Goal: Complete application form

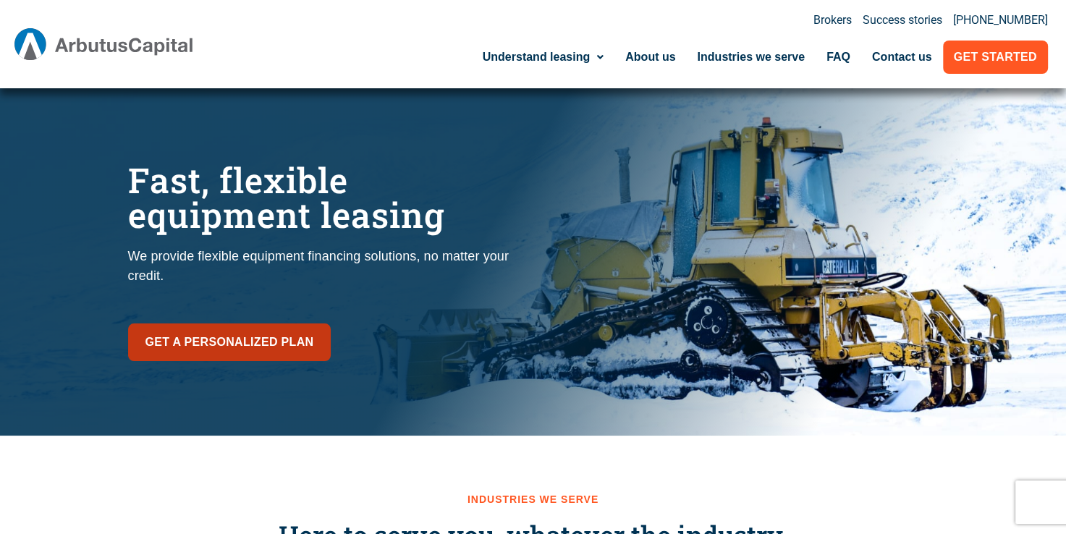
click at [266, 343] on span "Get a personalized plan" at bounding box center [229, 342] width 169 height 20
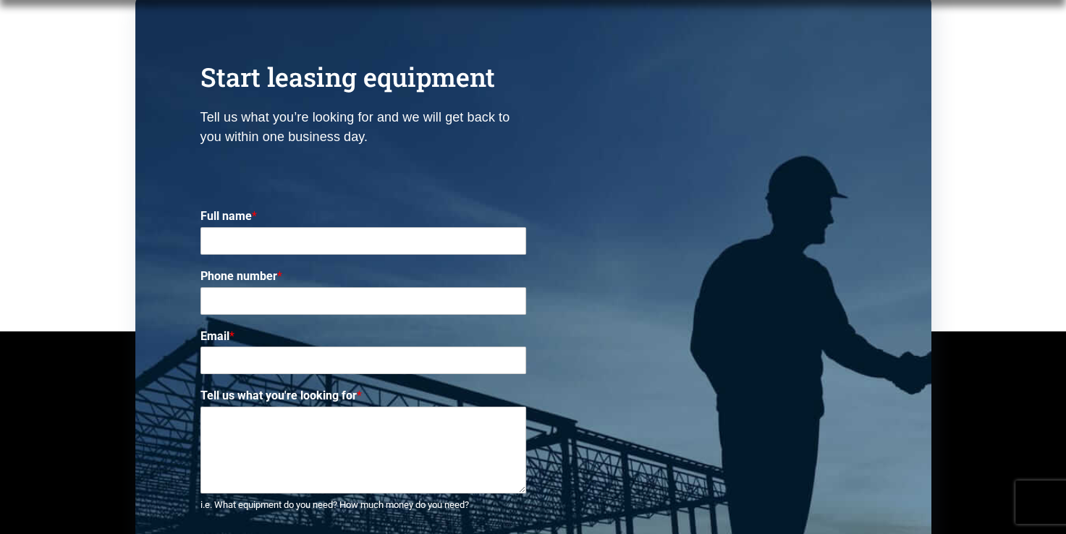
scroll to position [4632, 0]
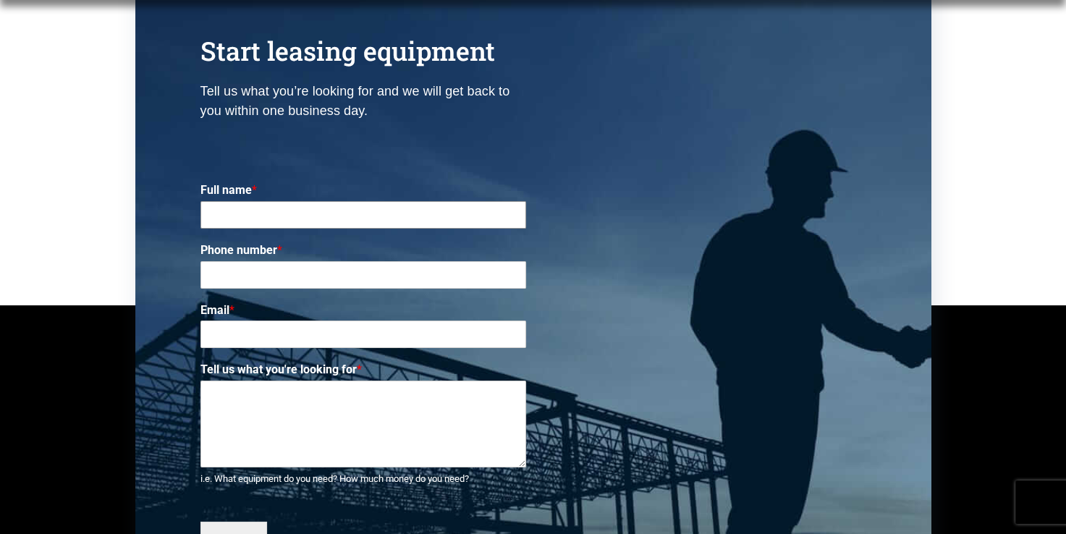
click at [437, 221] on input "Full name *" at bounding box center [363, 214] width 326 height 27
type input "Trevor Cook"
click at [420, 287] on input "Phone number *" at bounding box center [363, 274] width 326 height 27
type input "604-830-0802"
click at [378, 335] on input "Email *" at bounding box center [363, 334] width 326 height 27
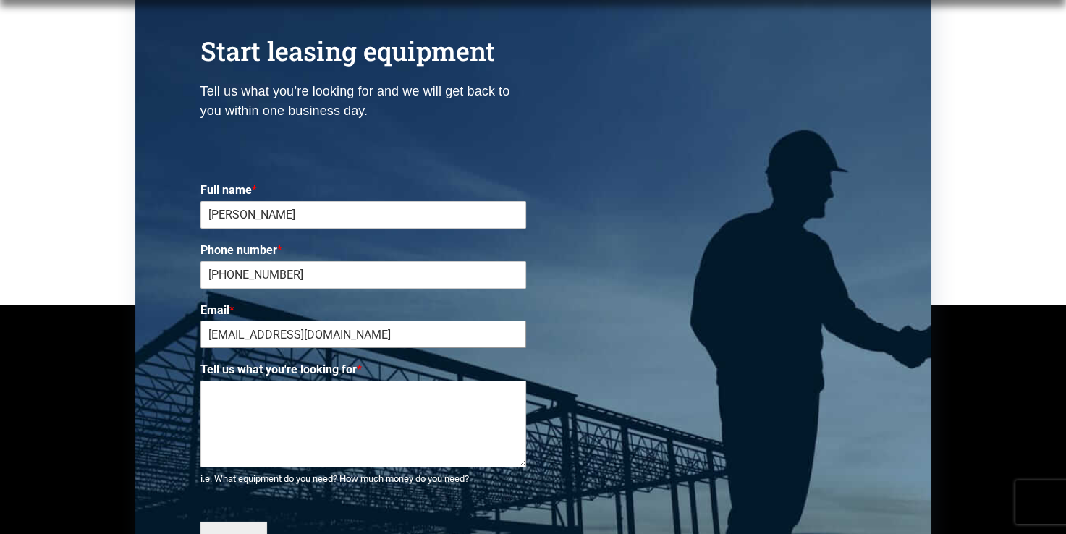
type input "trev_204@yahoo.com"
click at [336, 411] on textarea "Tell us what you're looking for *" at bounding box center [363, 424] width 326 height 87
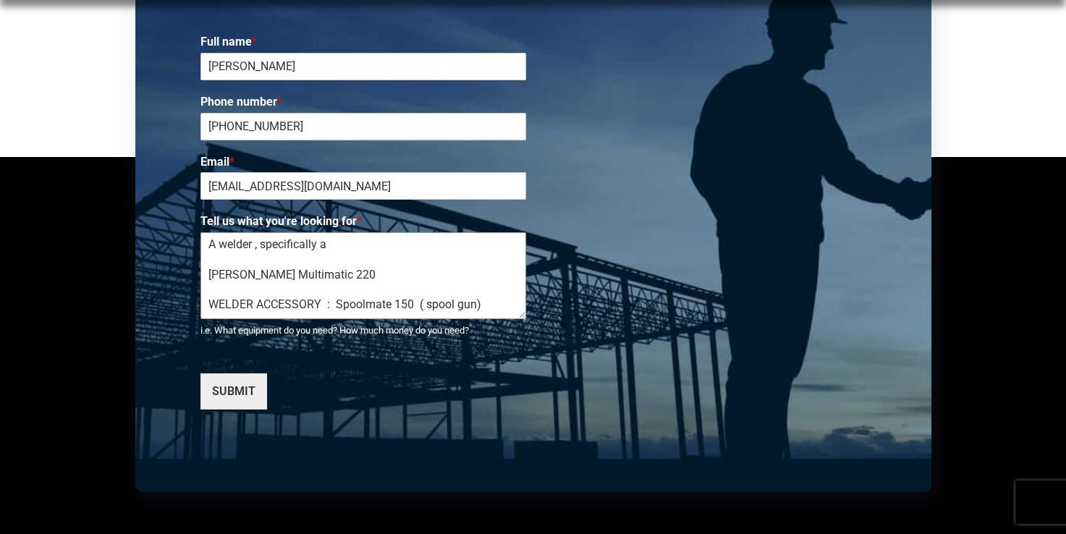
scroll to position [4787, 0]
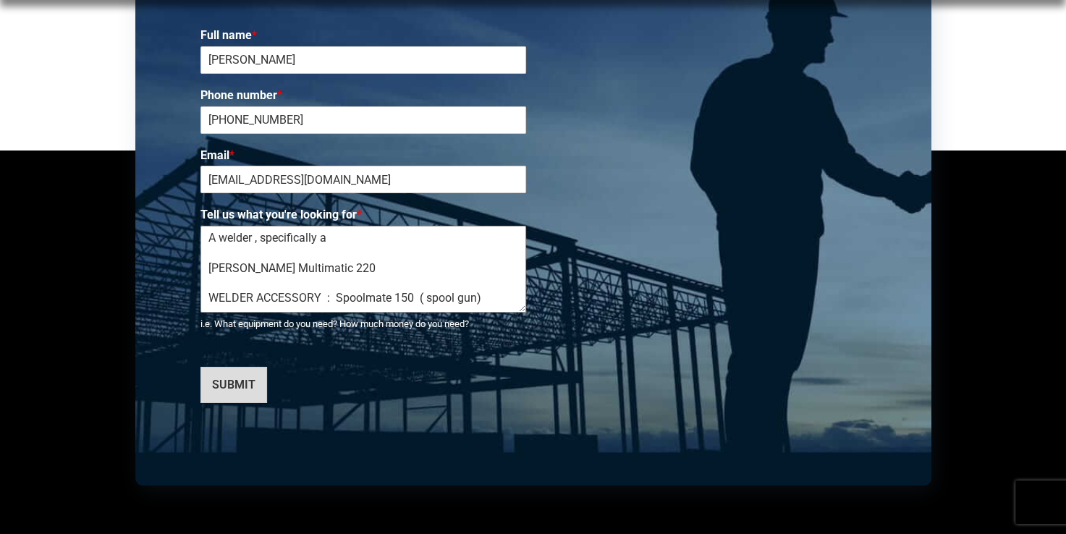
type textarea "A welder , specifically a Miller Multimatic 220 WELDER ACCESSORY : Spoolmate 15…"
click at [255, 378] on button "SUBMIT" at bounding box center [233, 385] width 67 height 36
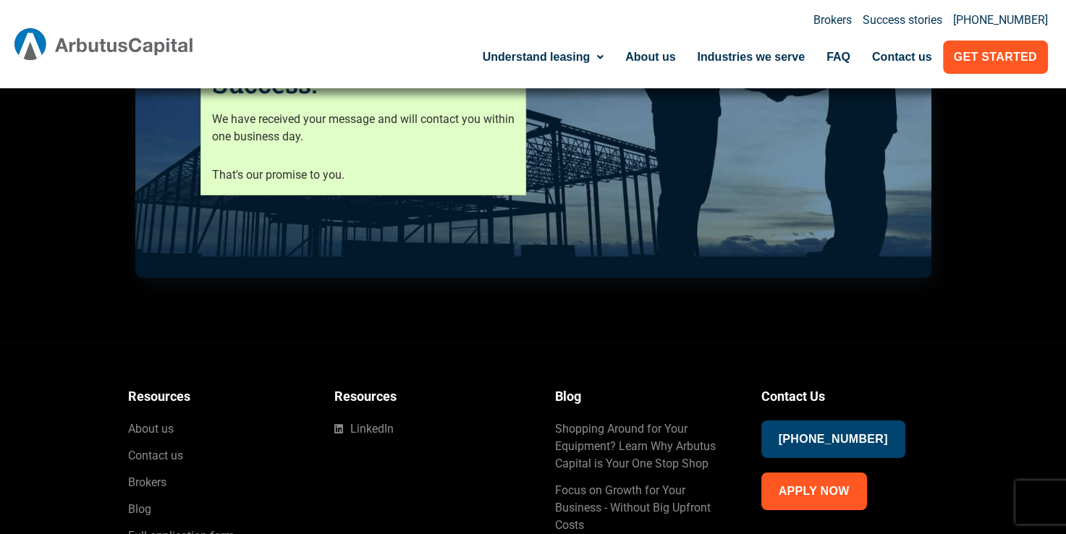
scroll to position [4738, 0]
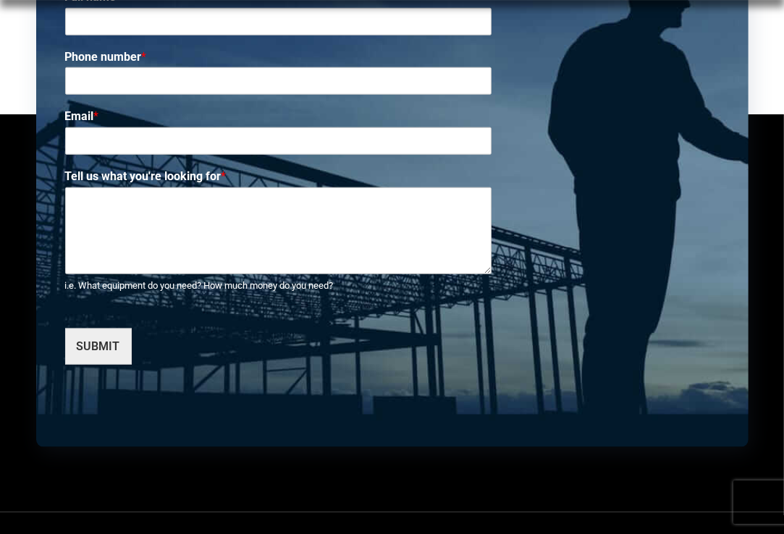
scroll to position [5239, 0]
